Goal: Navigation & Orientation: Find specific page/section

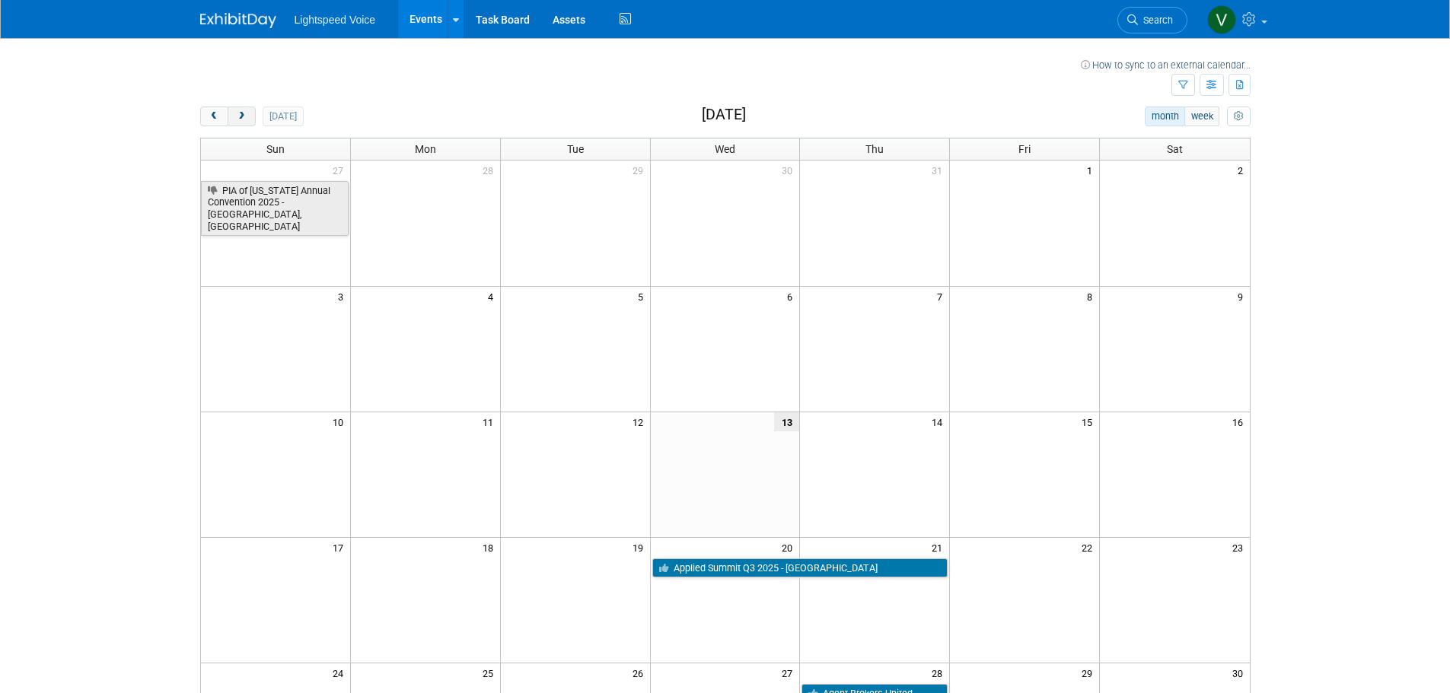
click at [251, 111] on button "next" at bounding box center [242, 117] width 28 height 20
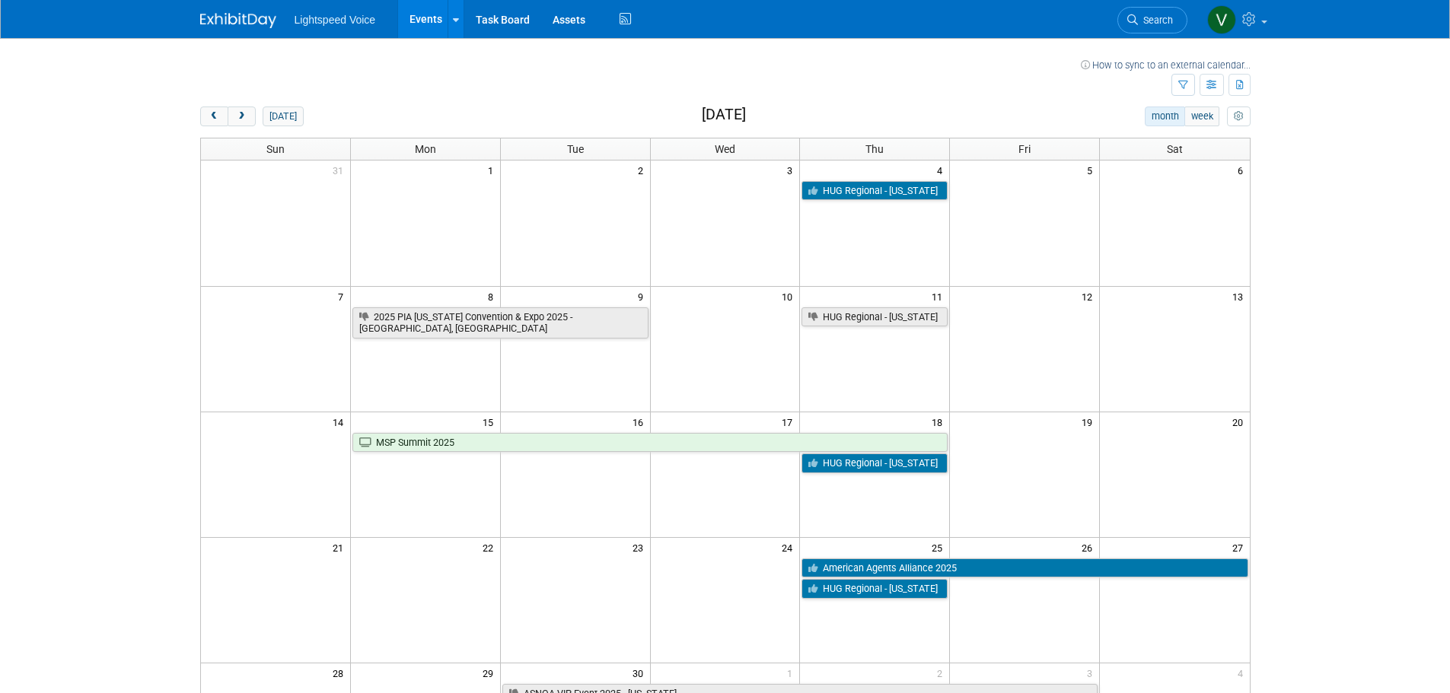
drag, startPoint x: 247, startPoint y: 115, endPoint x: 299, endPoint y: 129, distance: 54.3
click at [247, 115] on span "next" at bounding box center [241, 117] width 11 height 10
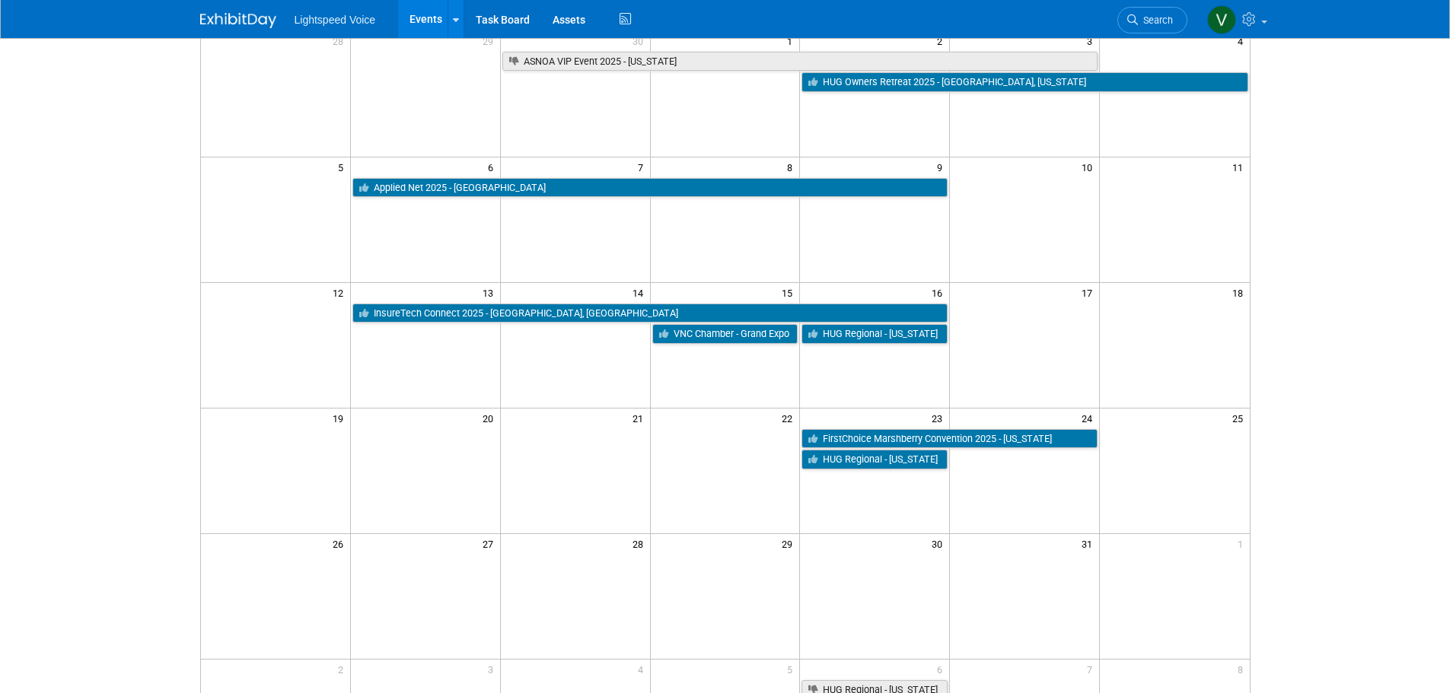
scroll to position [83, 0]
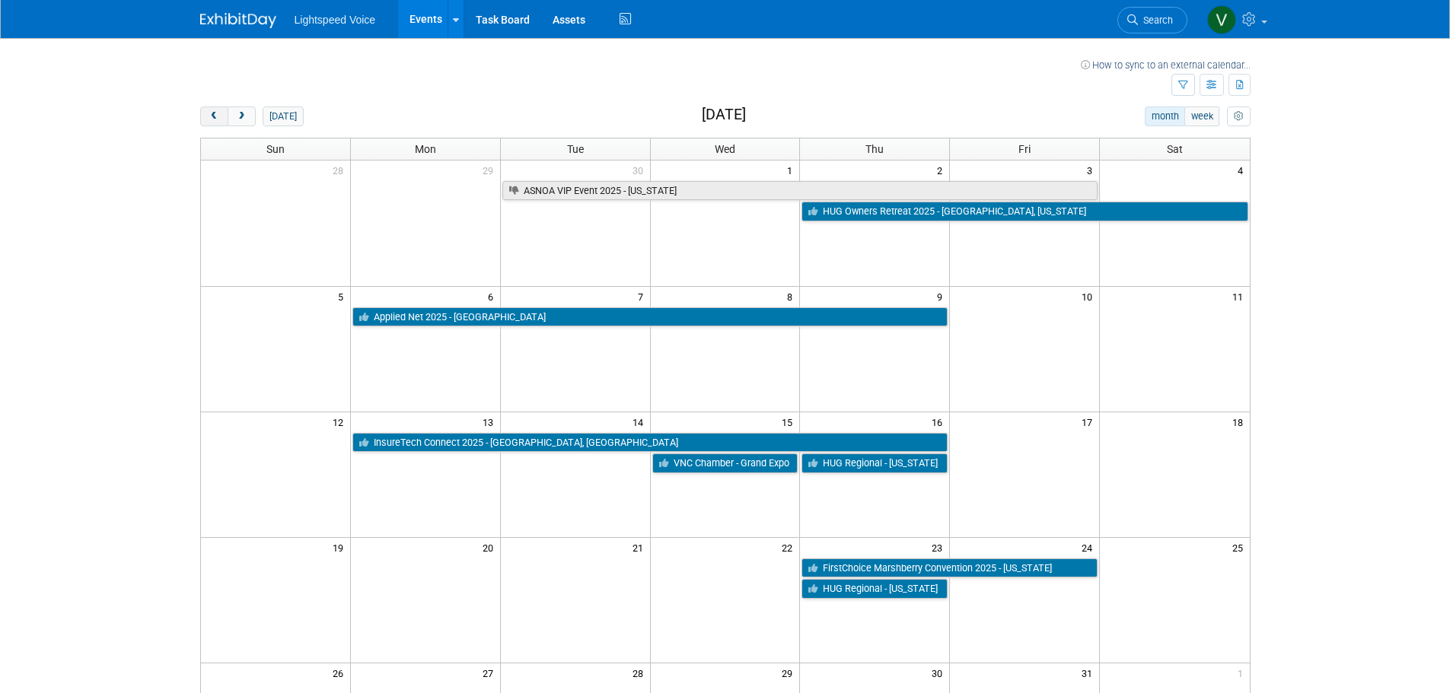
click at [218, 120] on span "prev" at bounding box center [214, 117] width 11 height 10
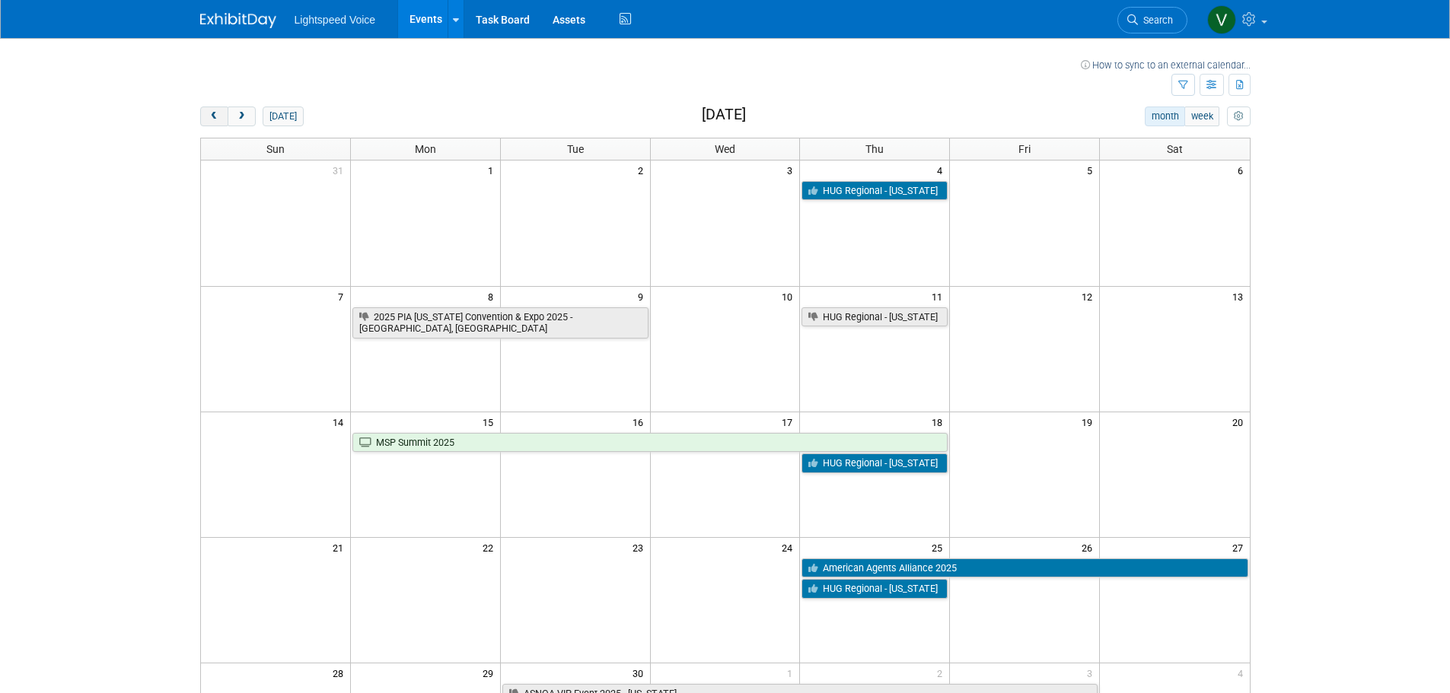
click at [218, 120] on span "prev" at bounding box center [214, 117] width 11 height 10
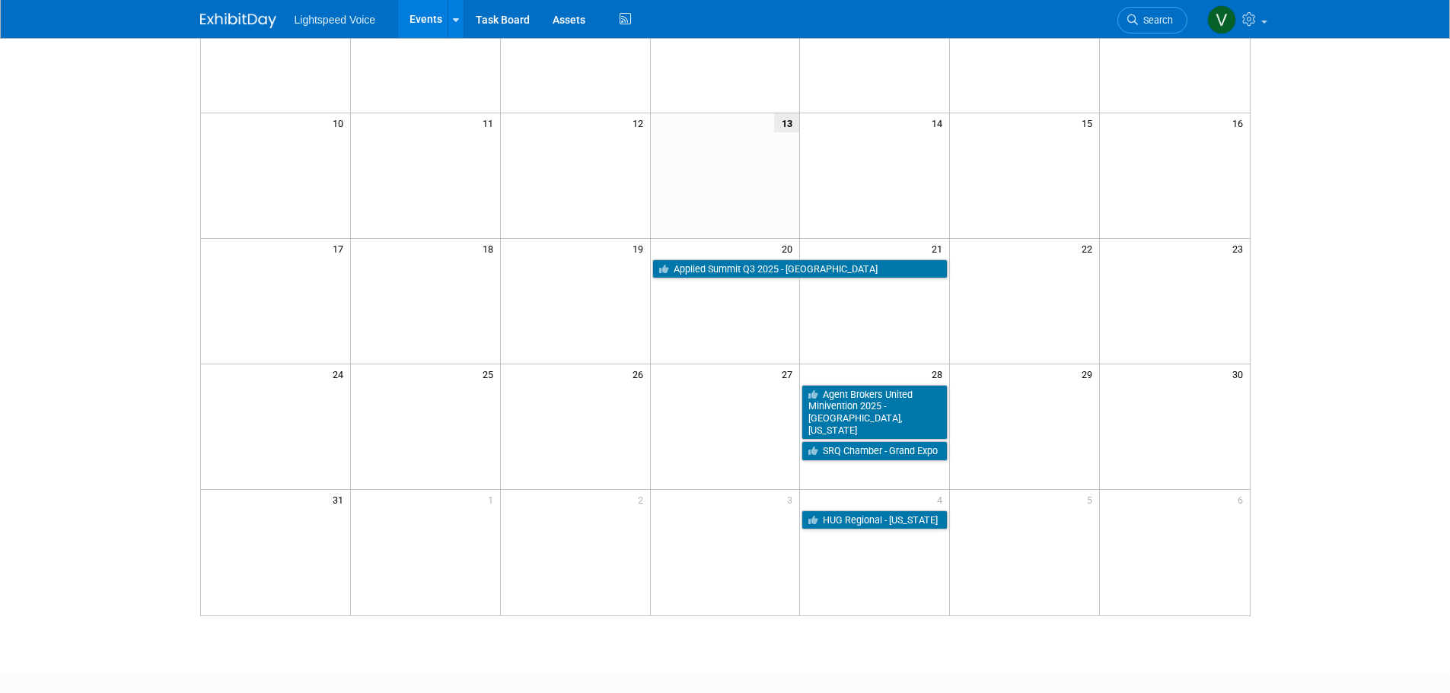
scroll to position [304, 0]
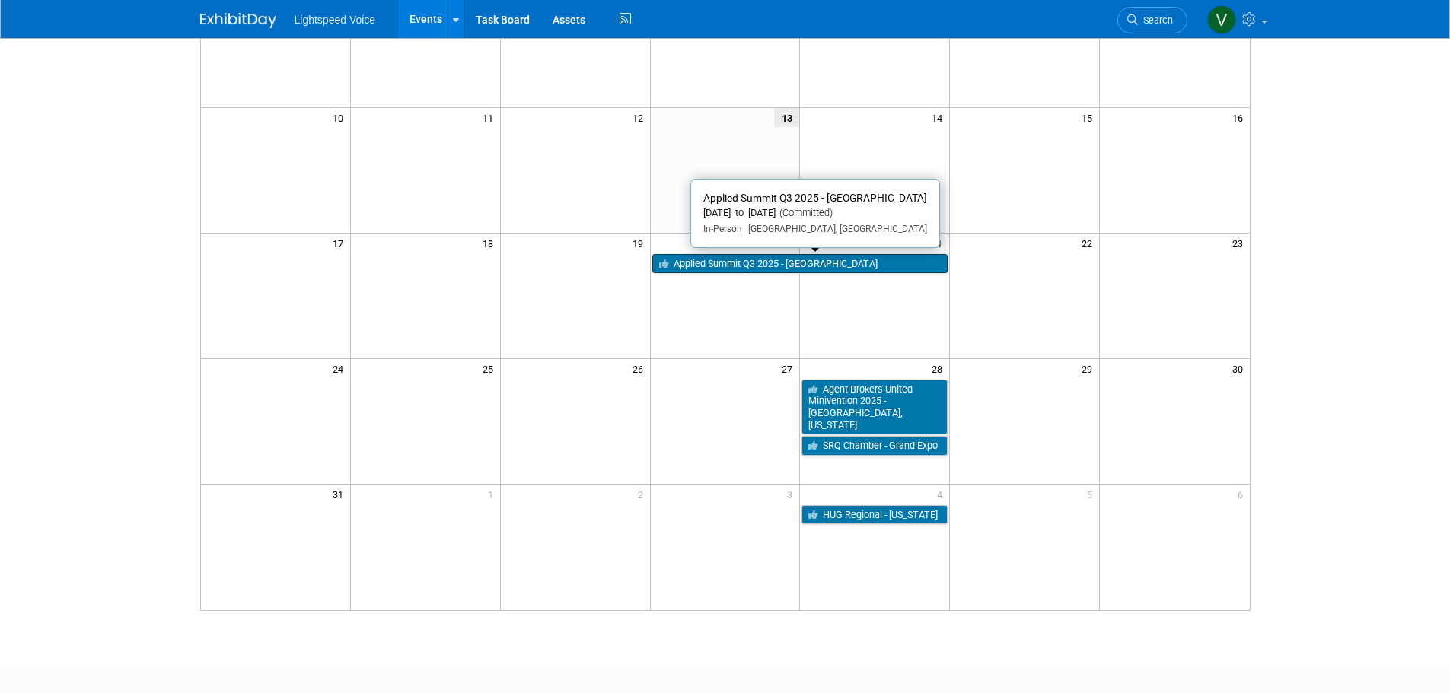
click at [747, 265] on link "Applied Summit Q3 2025 - [GEOGRAPHIC_DATA]" at bounding box center [800, 264] width 296 height 20
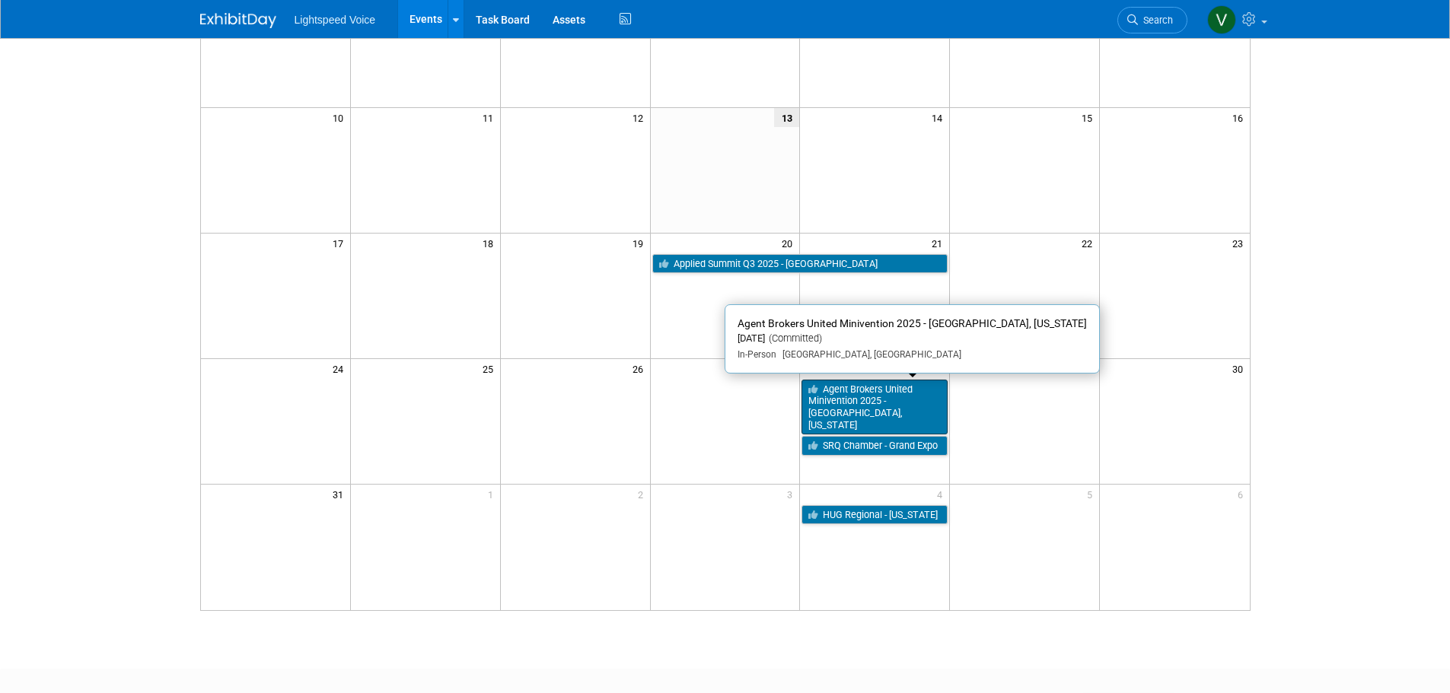
click at [871, 397] on link "Agent Brokers United Minivention 2025 - [GEOGRAPHIC_DATA], [US_STATE]" at bounding box center [874, 408] width 146 height 56
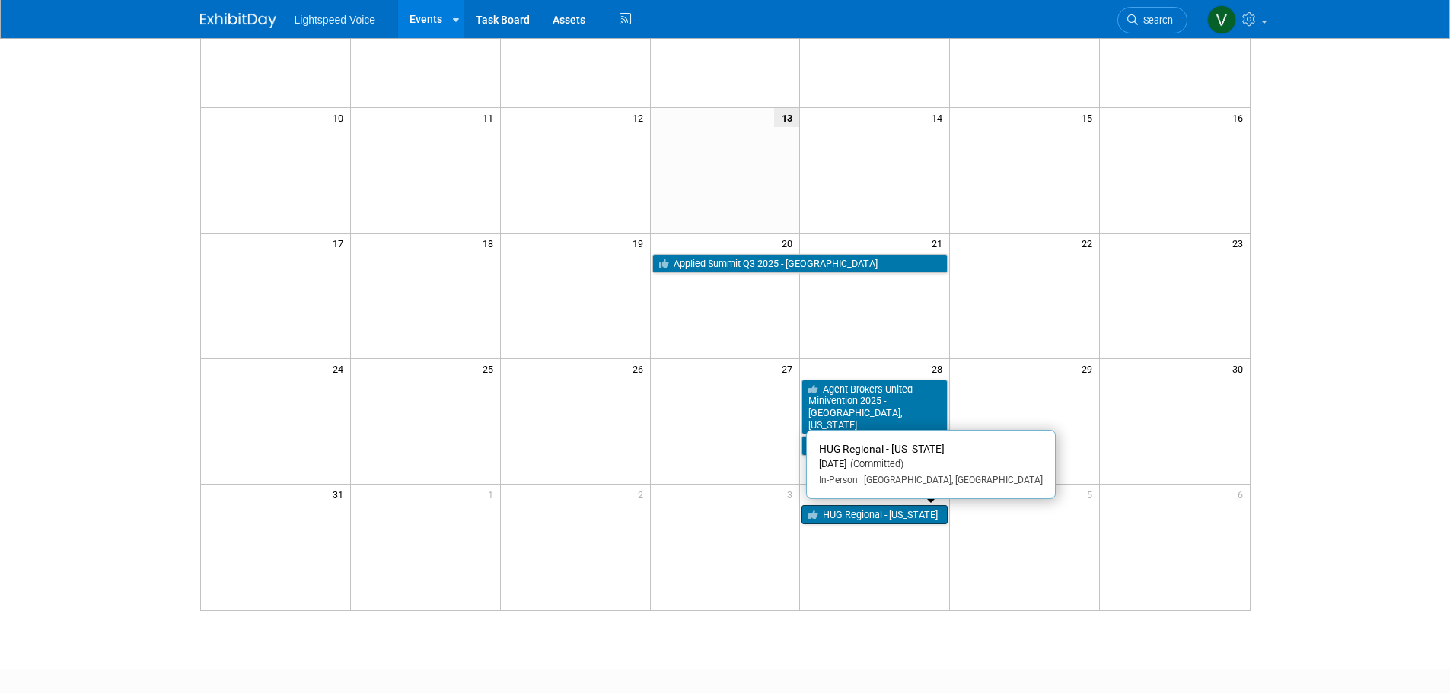
click at [858, 517] on link "HUG Regional - [US_STATE]" at bounding box center [874, 515] width 146 height 20
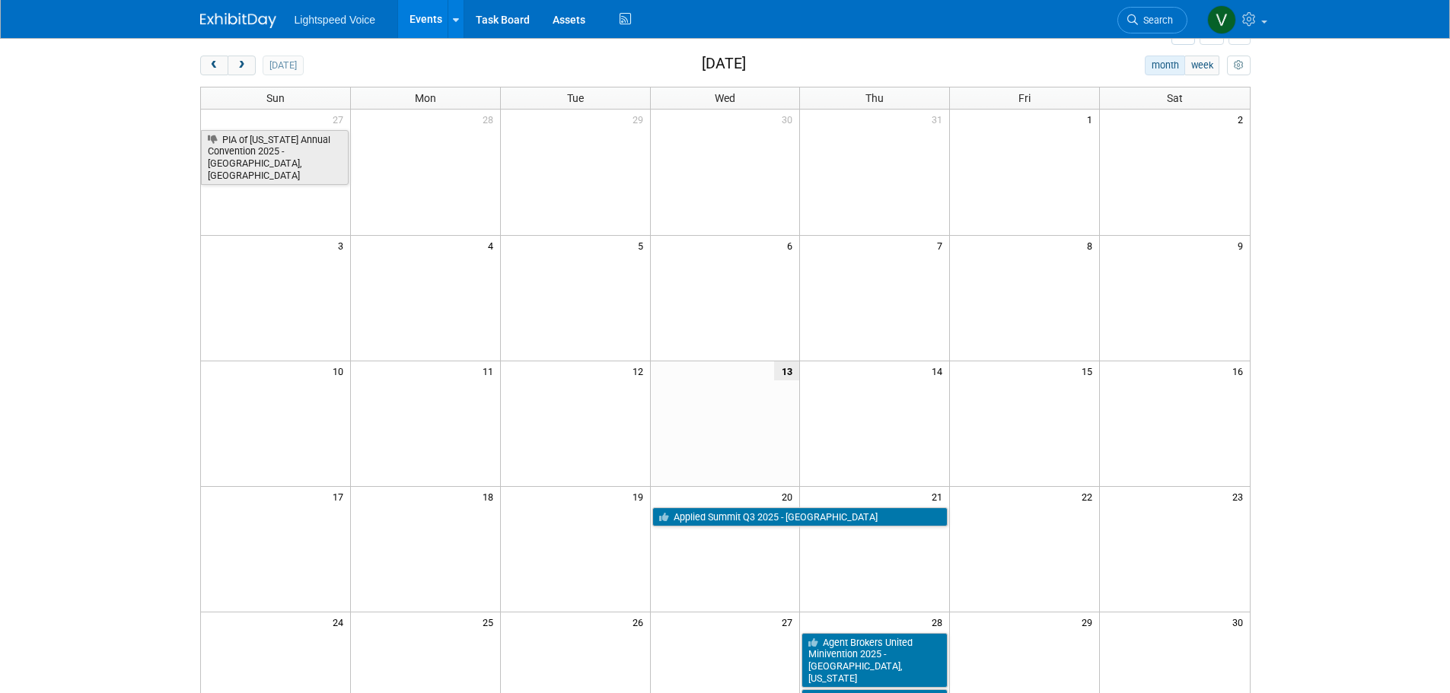
scroll to position [0, 0]
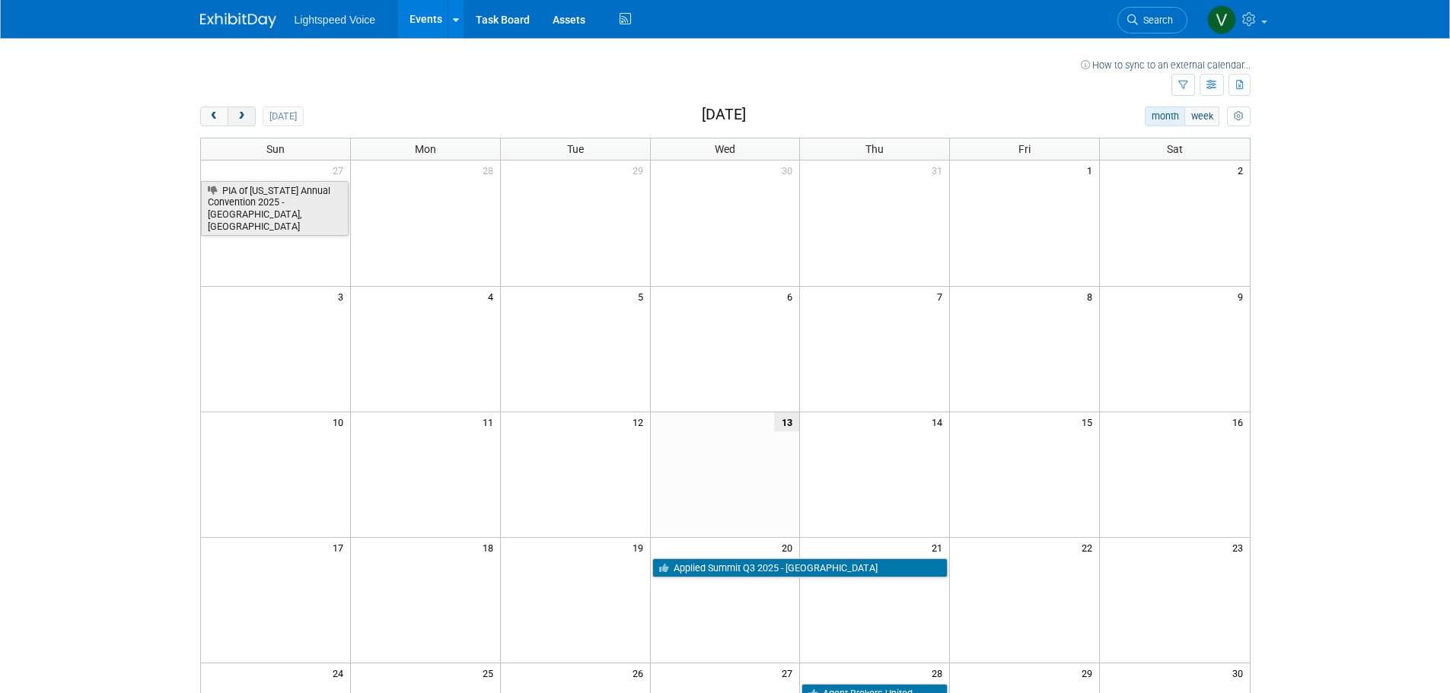
click at [240, 110] on button "next" at bounding box center [242, 117] width 28 height 20
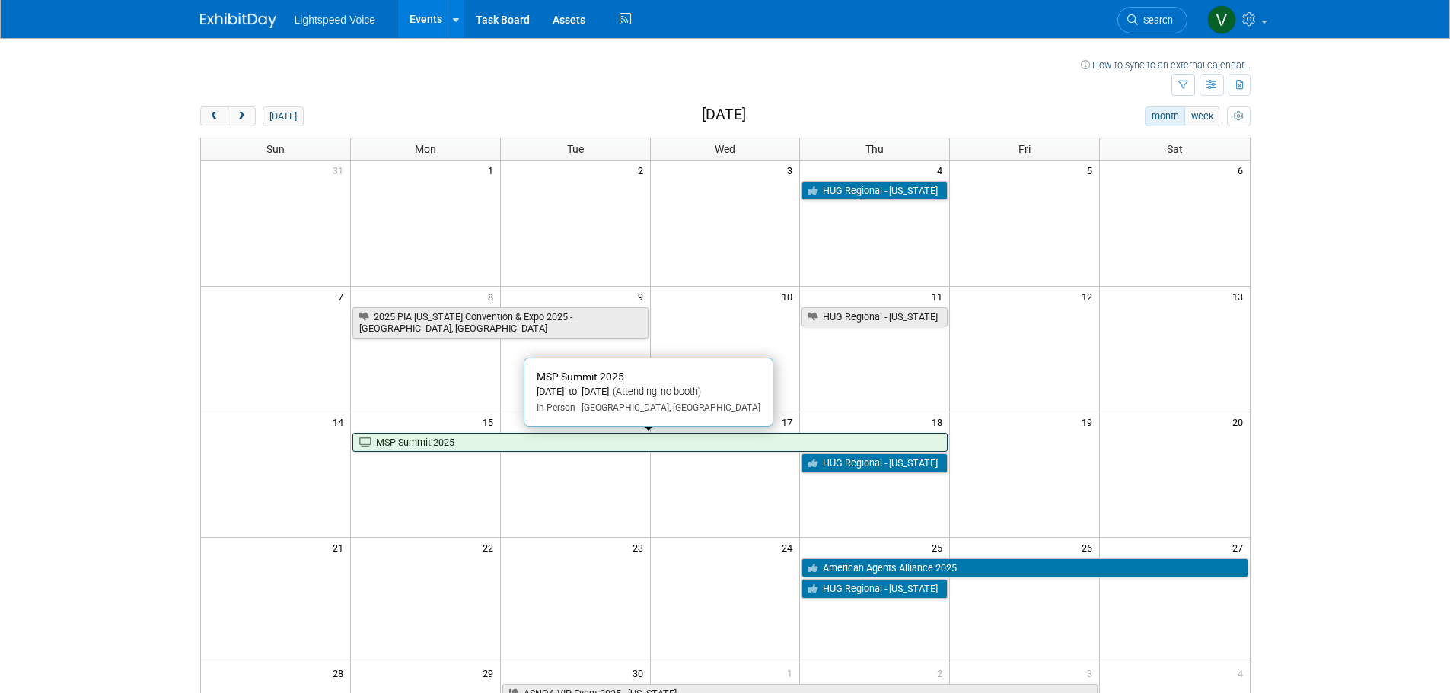
click at [574, 448] on link "MSP Summit 2025" at bounding box center [649, 443] width 595 height 20
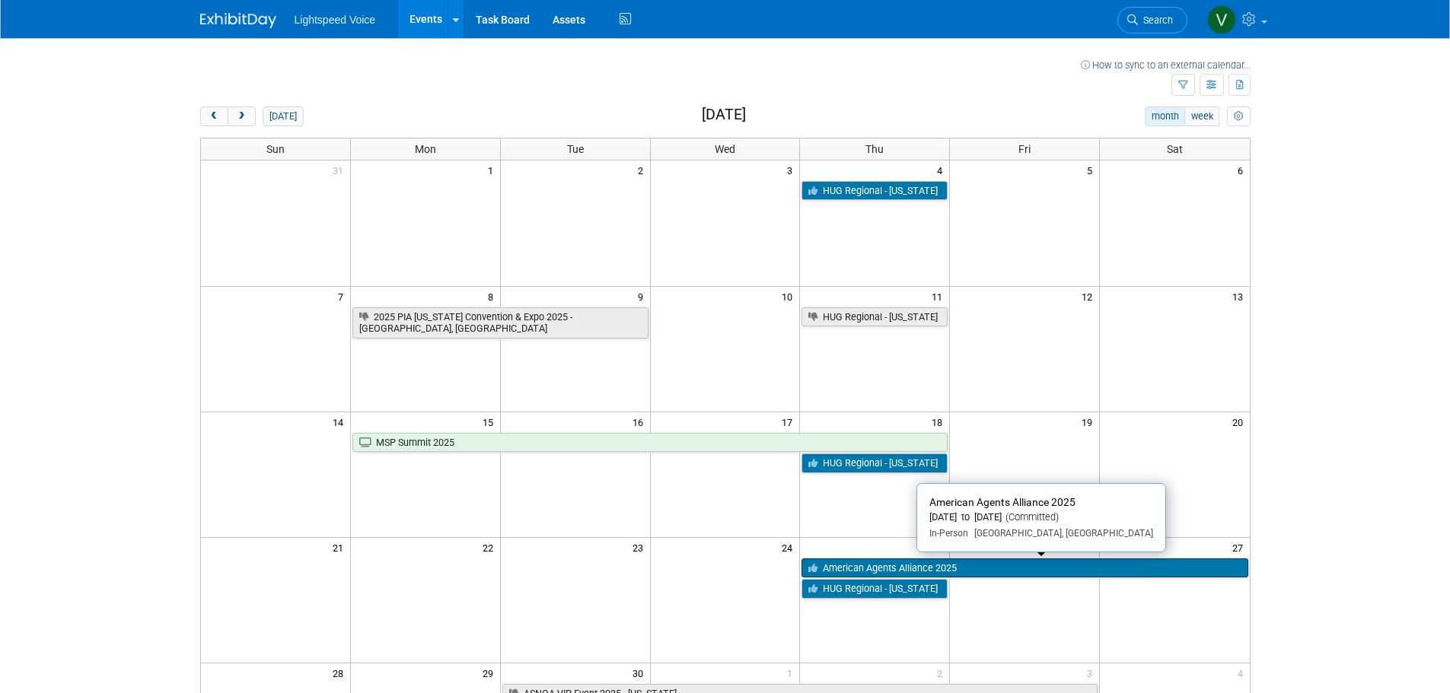
click at [957, 569] on link "American Agents Alliance 2025" at bounding box center [1024, 569] width 446 height 20
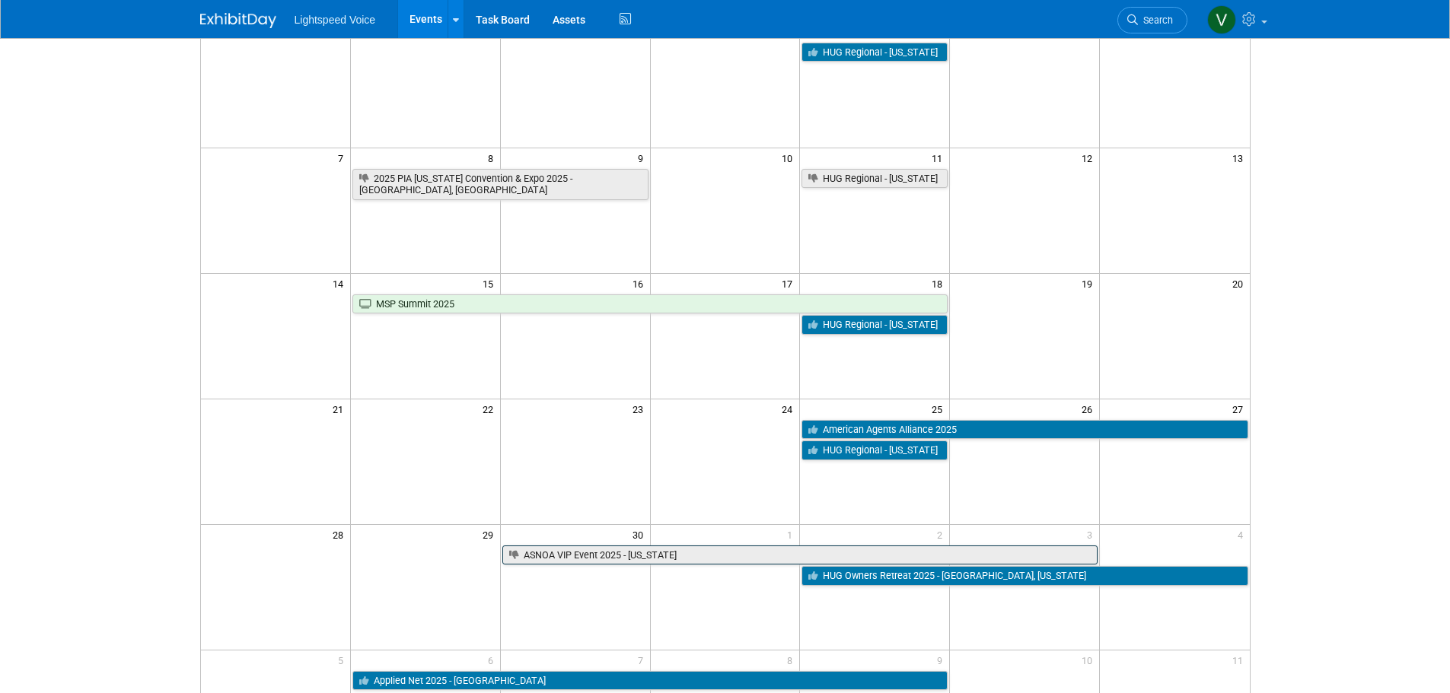
scroll to position [152, 0]
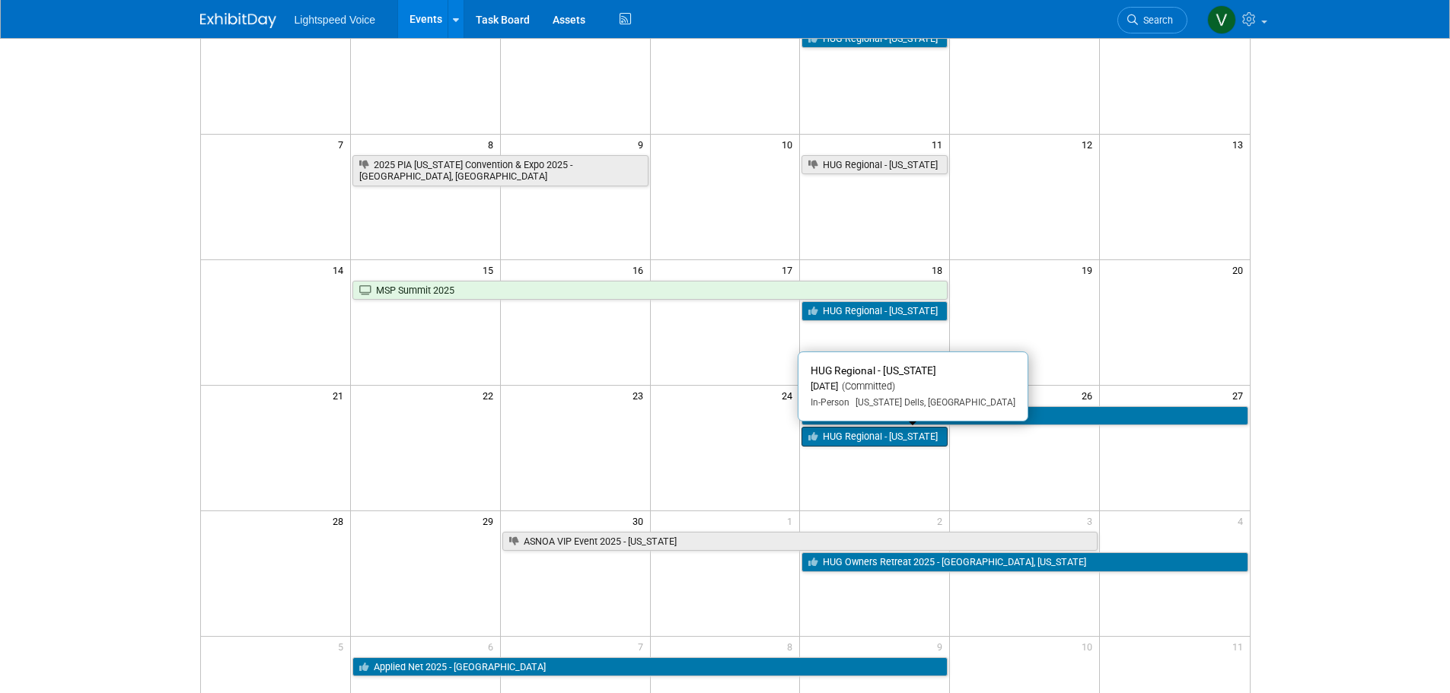
click at [841, 438] on link "HUG Regional - [US_STATE]" at bounding box center [874, 437] width 146 height 20
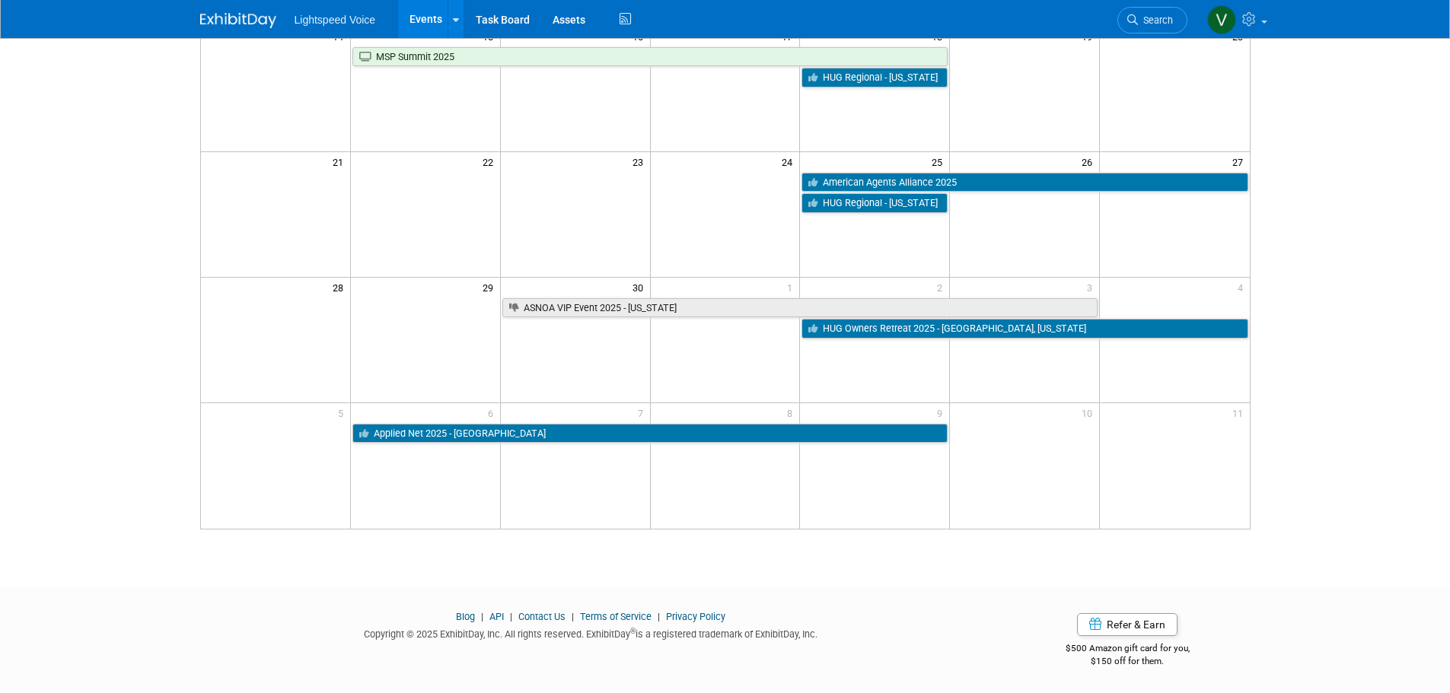
scroll to position [387, 0]
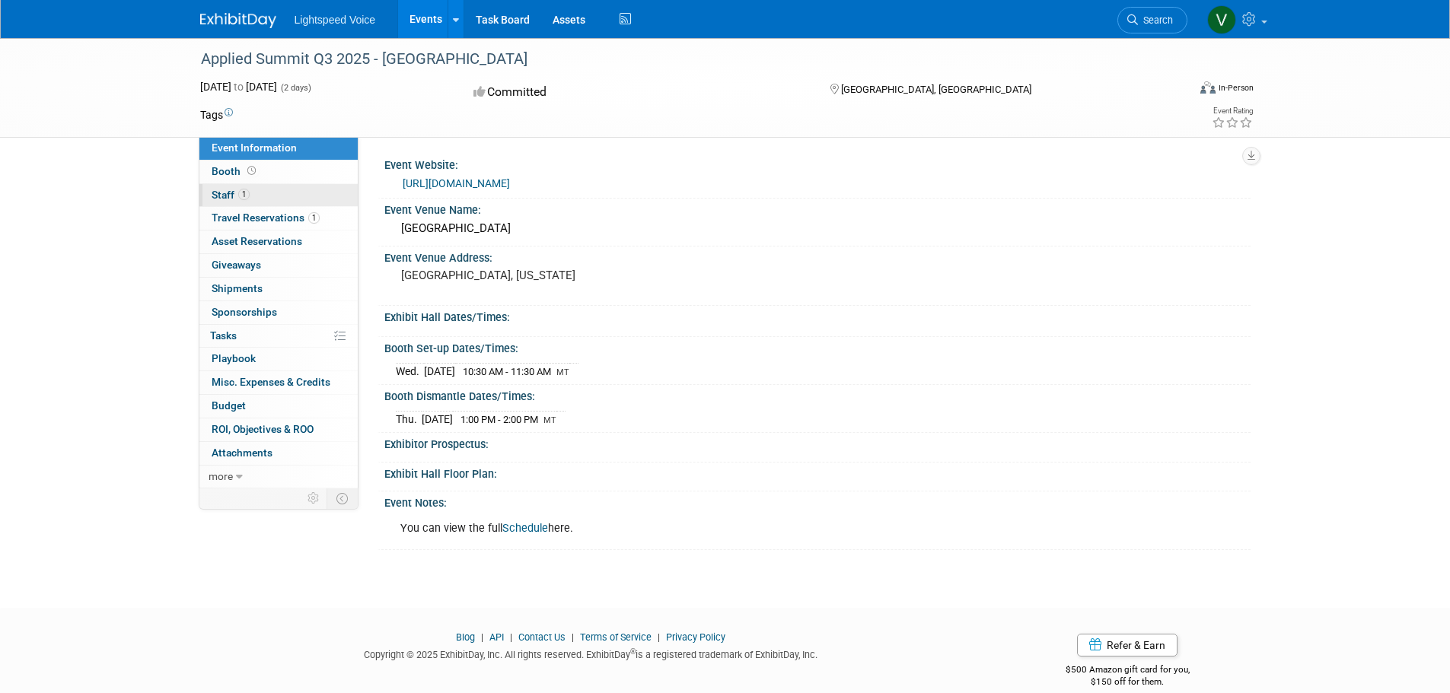
click at [228, 193] on span "Staff 1" at bounding box center [231, 195] width 38 height 12
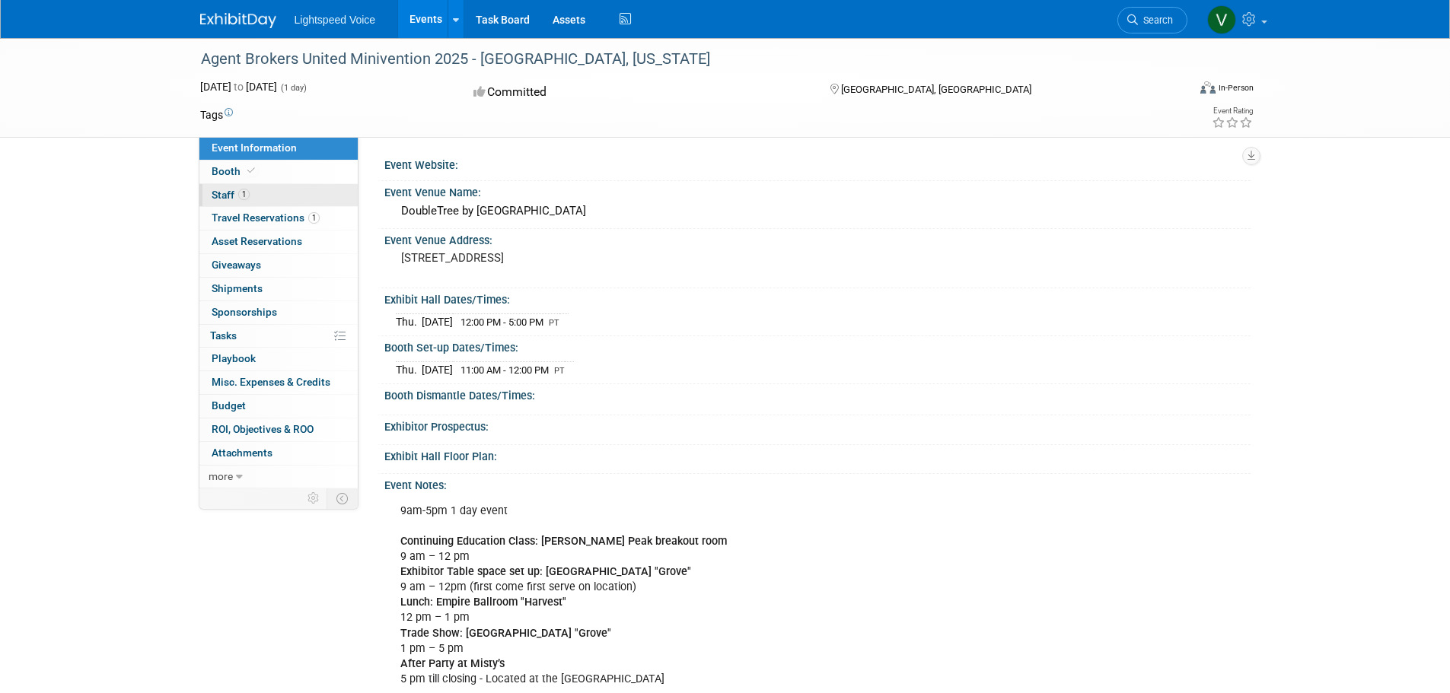
click at [223, 193] on span "Staff 1" at bounding box center [231, 195] width 38 height 12
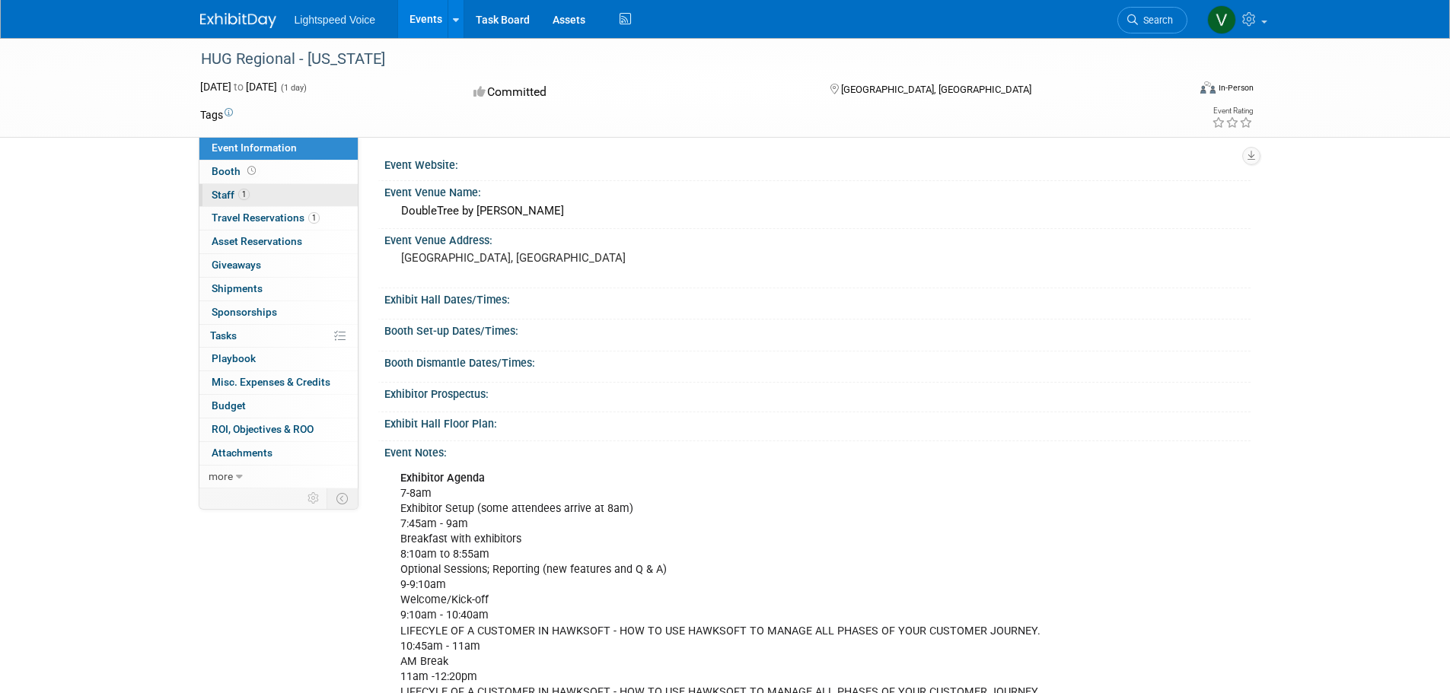
click at [240, 192] on span "1" at bounding box center [243, 194] width 11 height 11
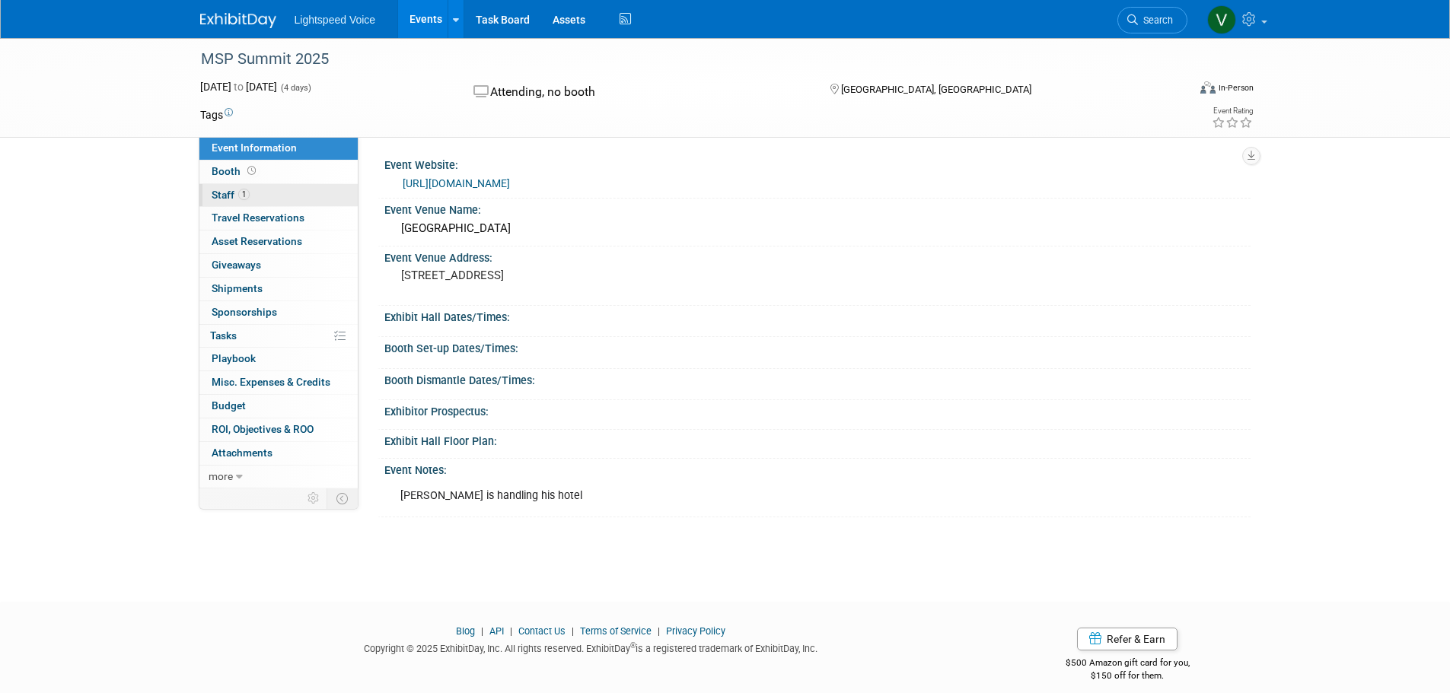
click at [247, 192] on span "1" at bounding box center [243, 194] width 11 height 11
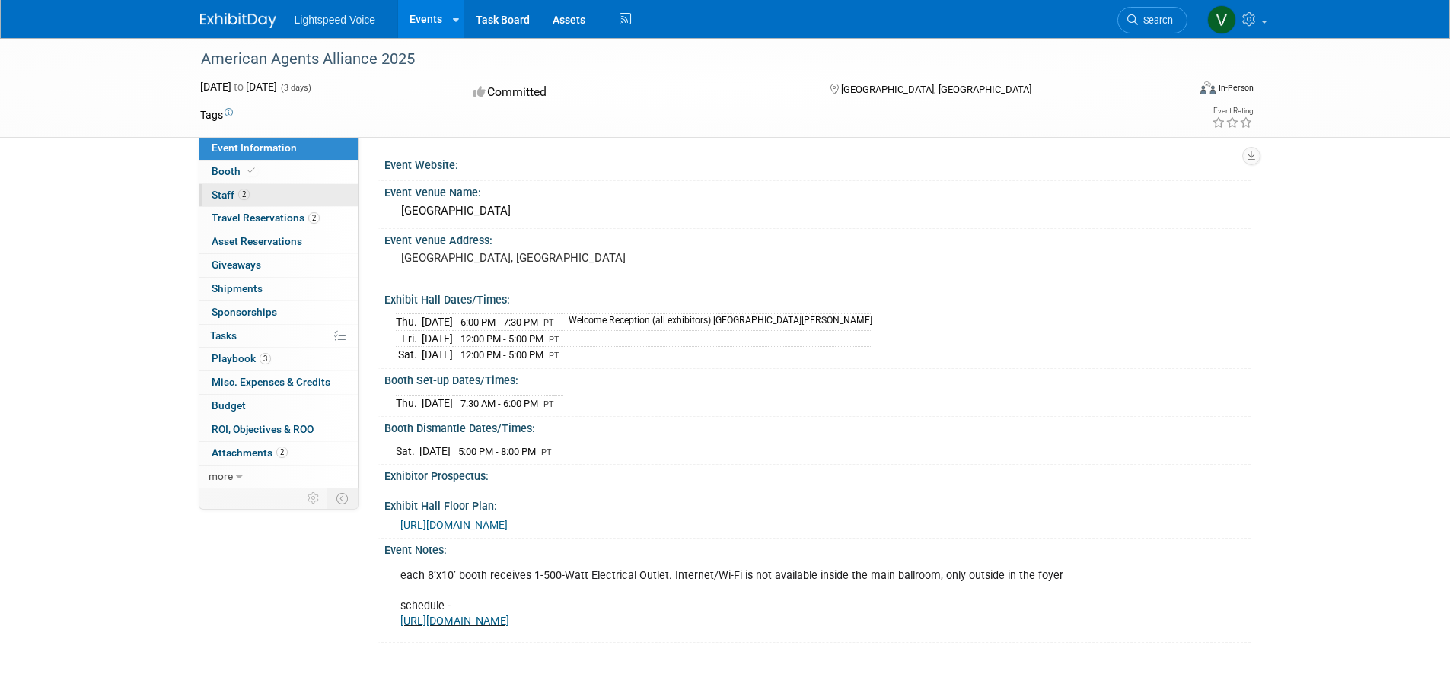
click at [218, 196] on span "Staff 2" at bounding box center [231, 195] width 38 height 12
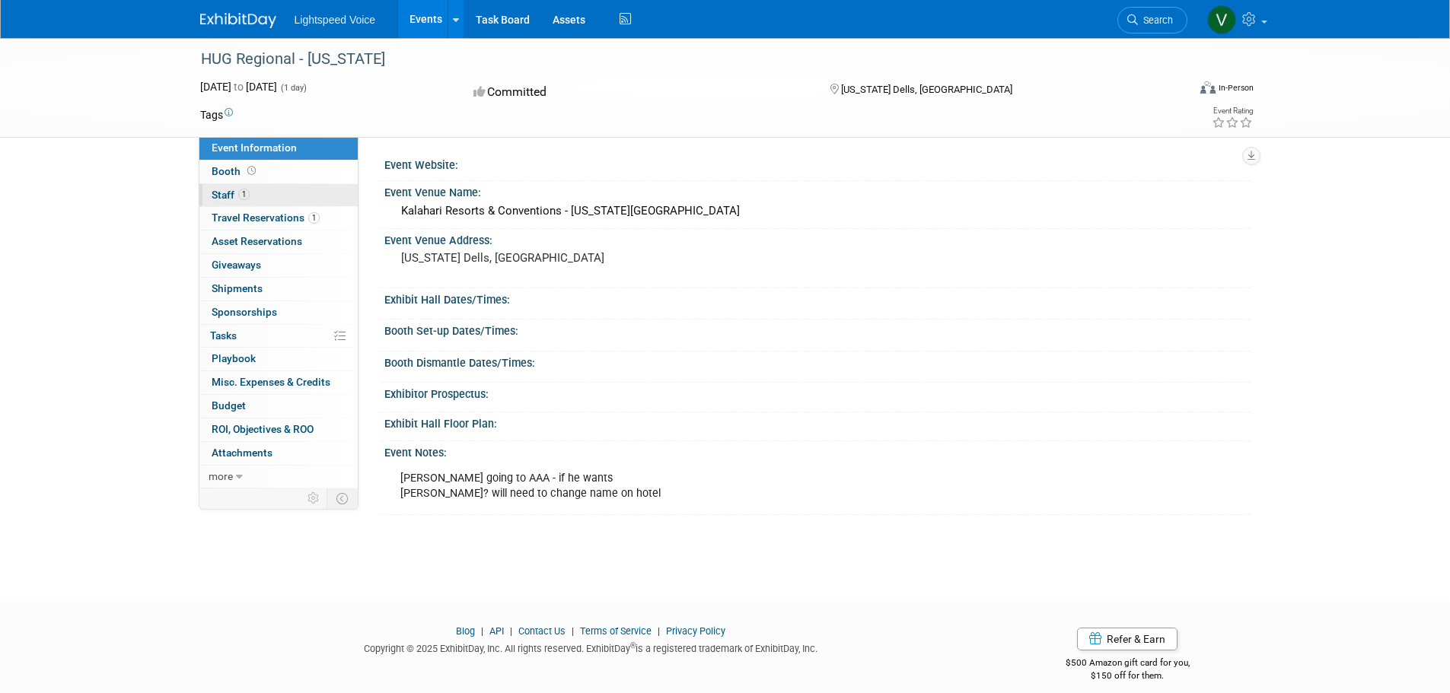
click at [207, 193] on link "1 Staff 1" at bounding box center [278, 195] width 158 height 23
